Goal: Download file/media

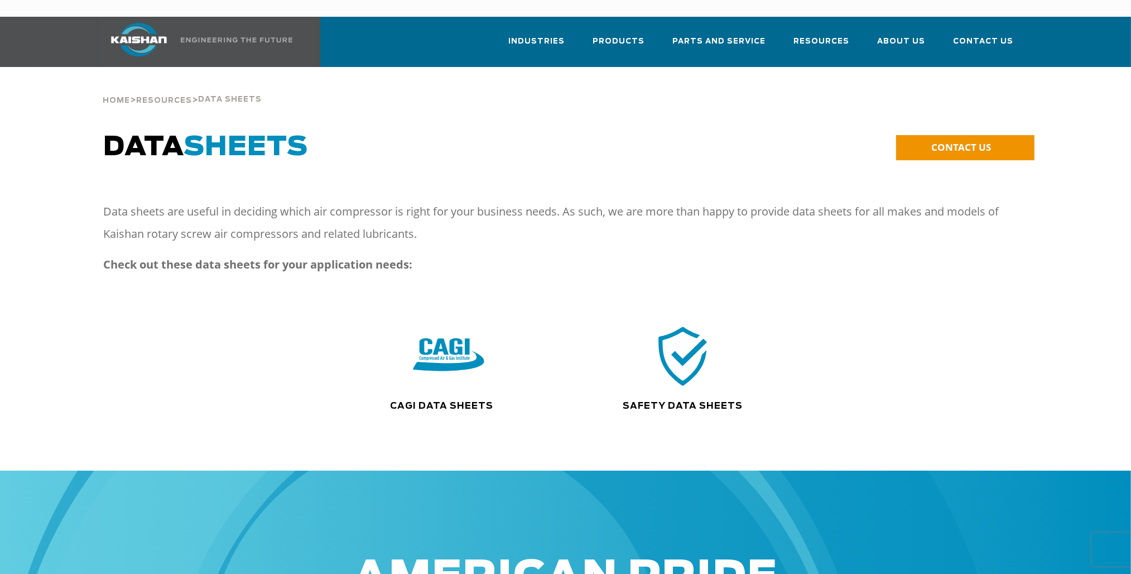
click at [453, 347] on img at bounding box center [448, 356] width 71 height 72
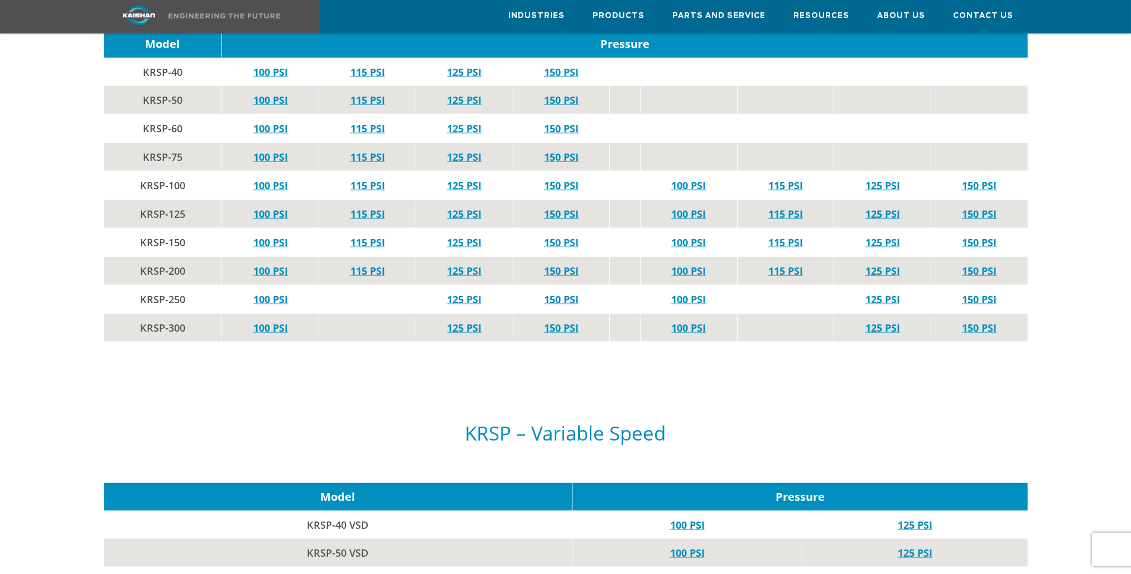
scroll to position [2455, 0]
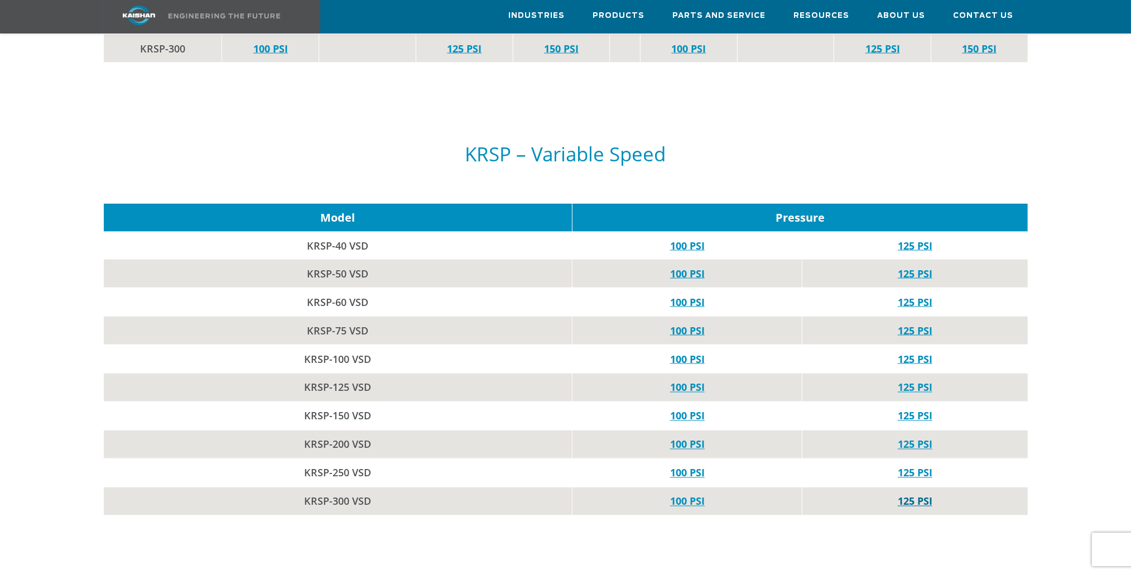
click at [920, 494] on link "125 PSI" at bounding box center [915, 500] width 35 height 13
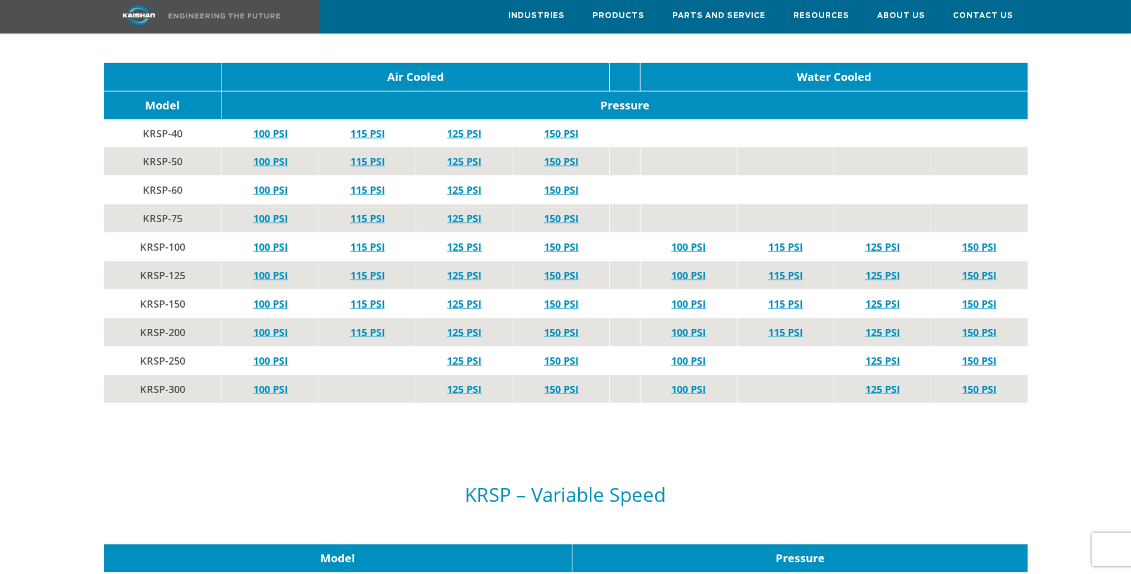
scroll to position [2120, 0]
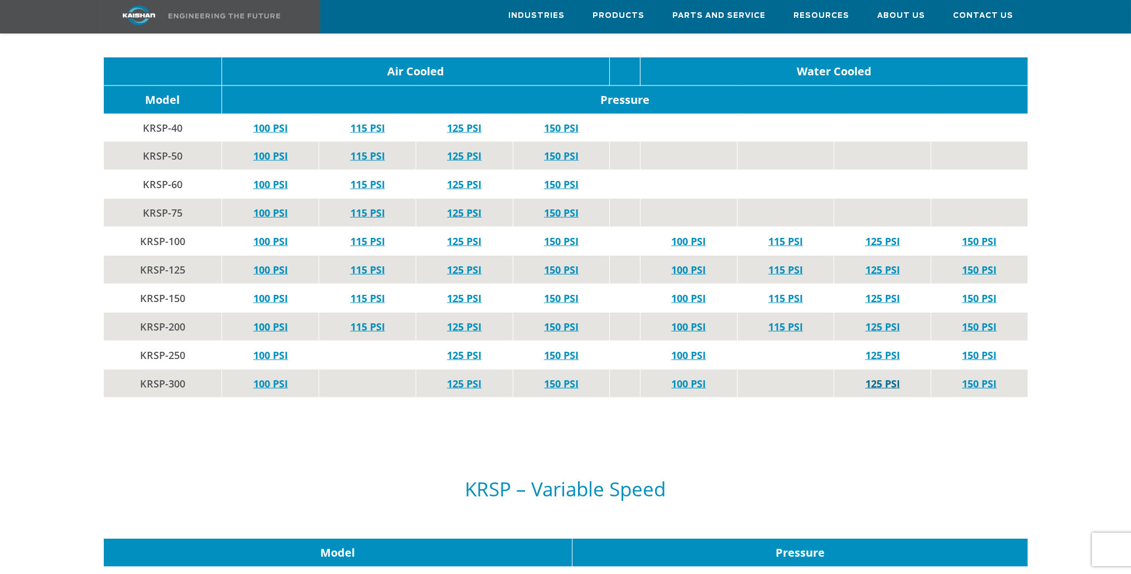
click at [877, 377] on link "125 PSI" at bounding box center [882, 383] width 35 height 13
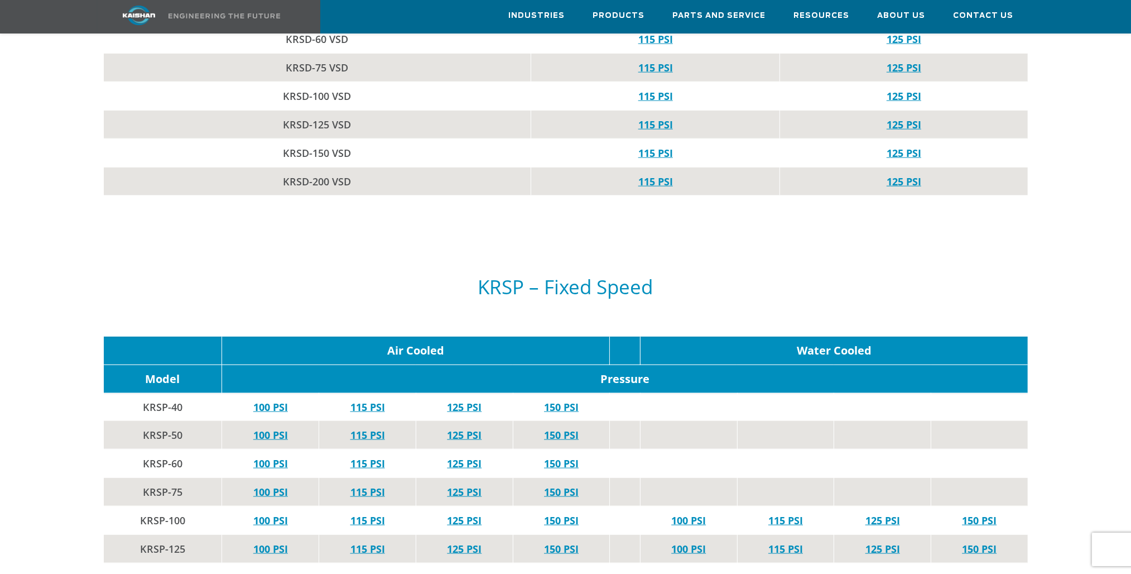
scroll to position [1507, 0]
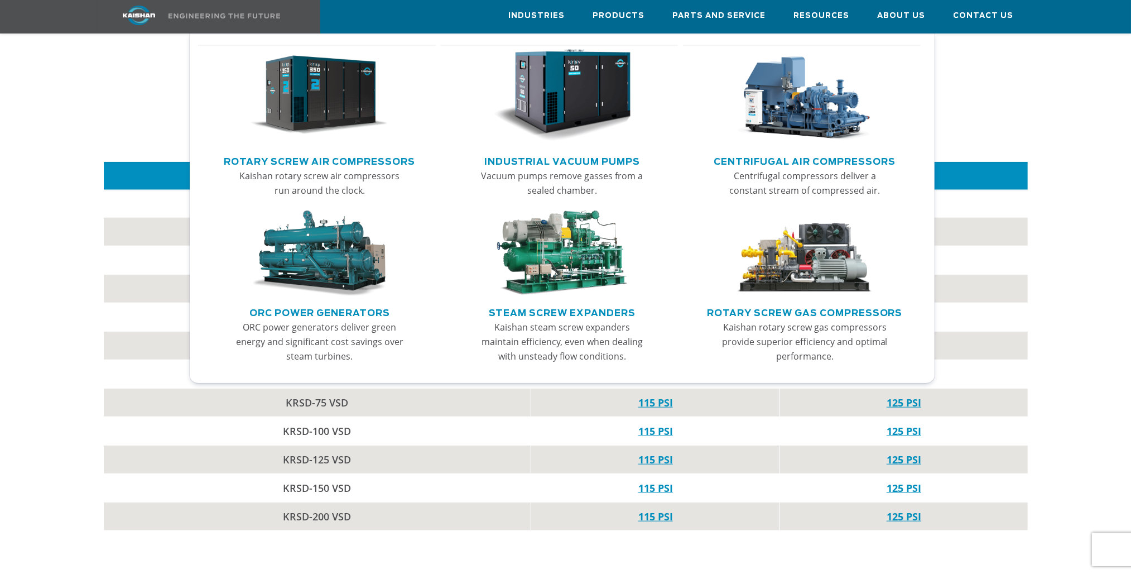
click at [348, 97] on img "Main menu" at bounding box center [319, 95] width 137 height 93
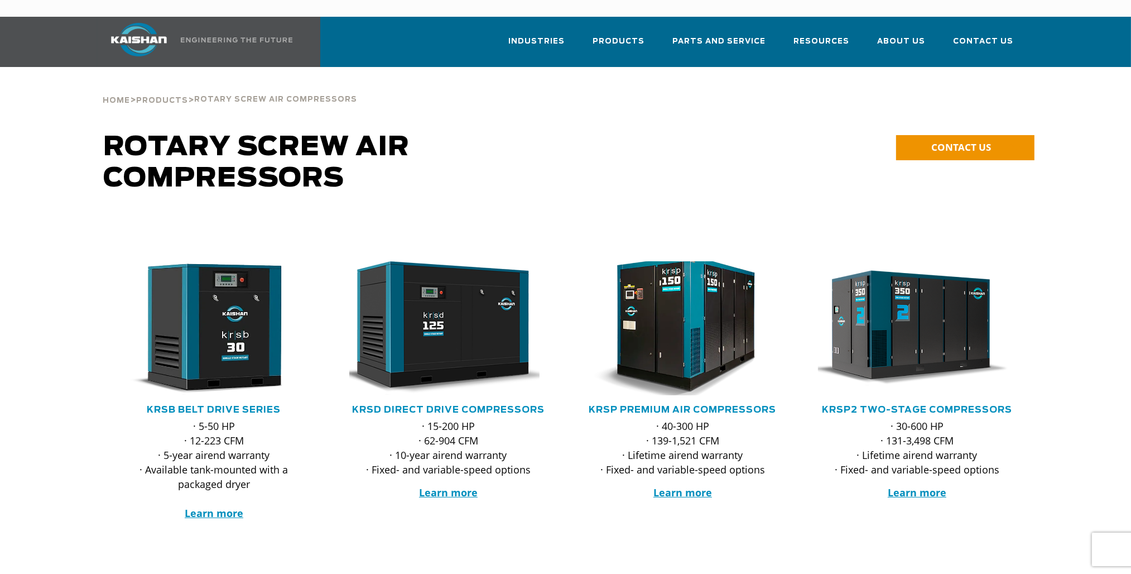
scroll to position [167, 0]
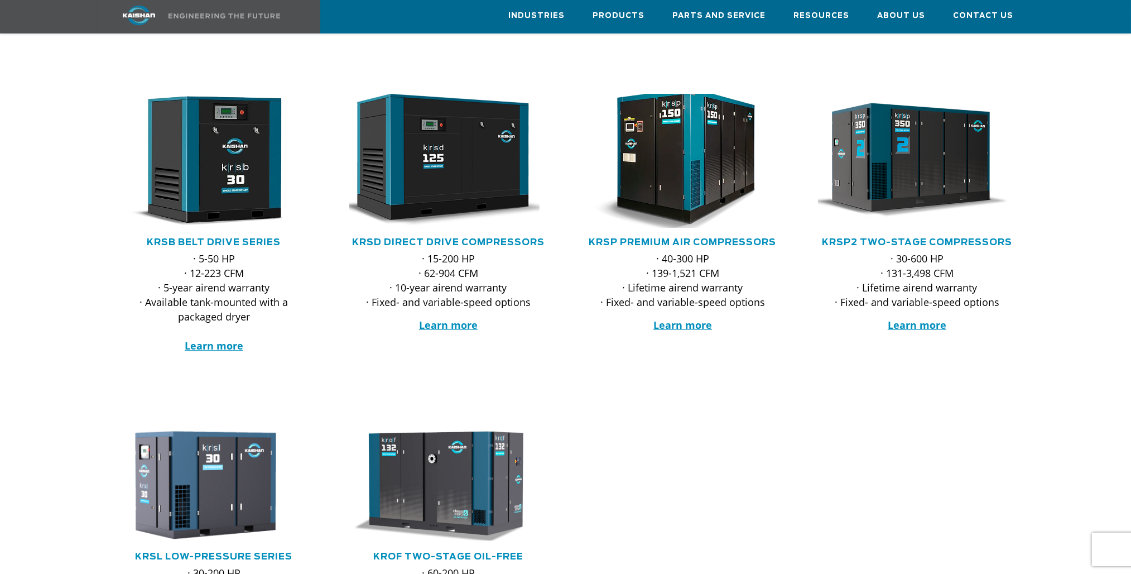
click at [692, 151] on img at bounding box center [674, 160] width 219 height 147
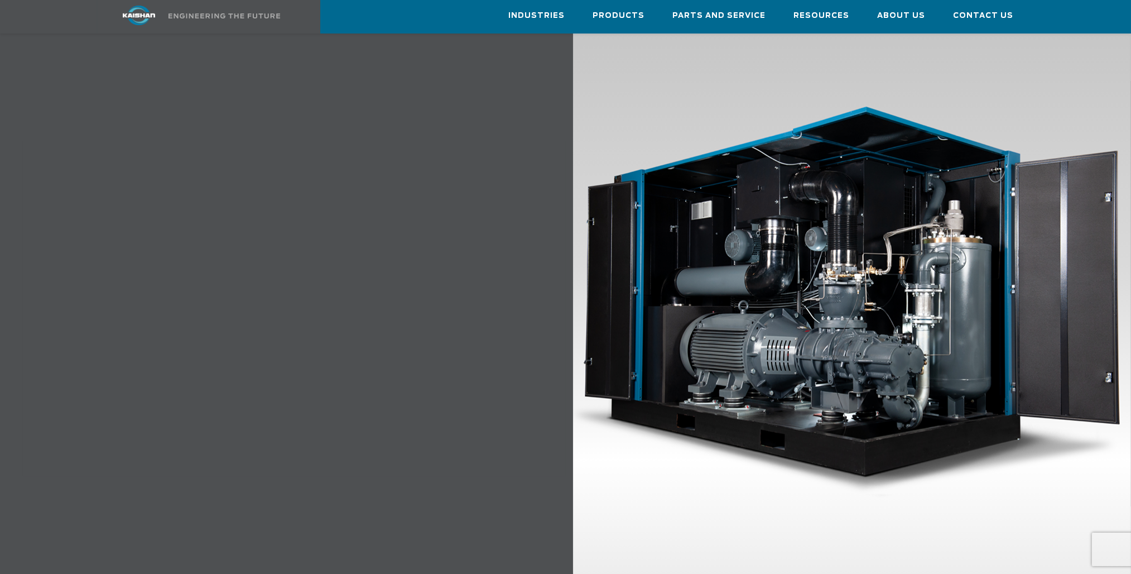
scroll to position [1339, 0]
